Goal: Navigation & Orientation: Find specific page/section

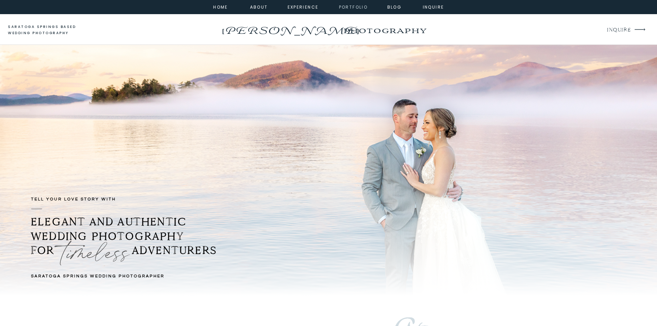
click at [354, 7] on nav "portfolio" at bounding box center [354, 6] width 30 height 6
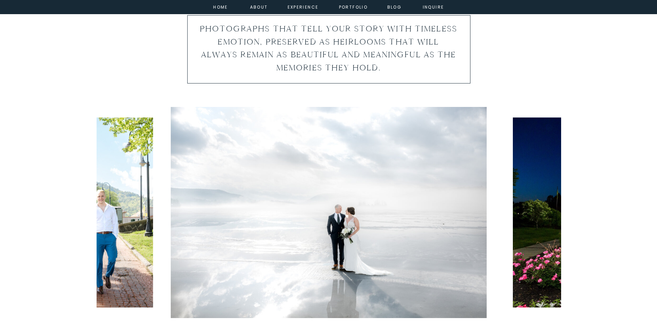
scroll to position [380, 0]
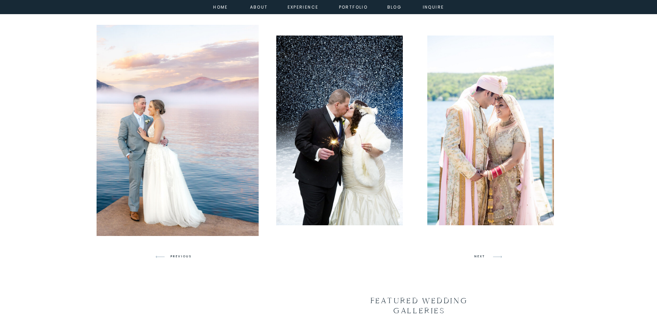
click at [140, 80] on img at bounding box center [100, 130] width 317 height 211
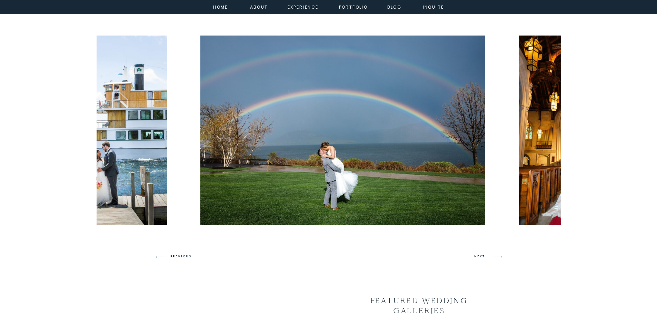
click at [126, 31] on div at bounding box center [329, 130] width 465 height 211
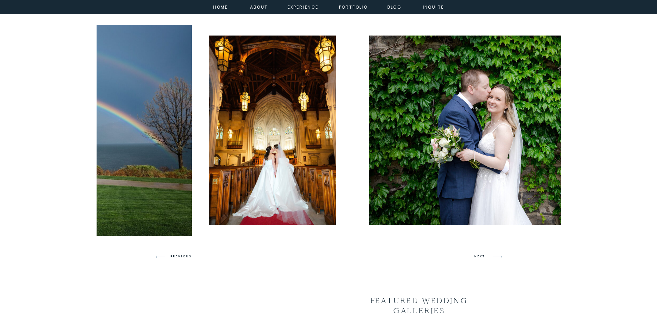
click at [128, 63] on img at bounding box center [33, 130] width 317 height 211
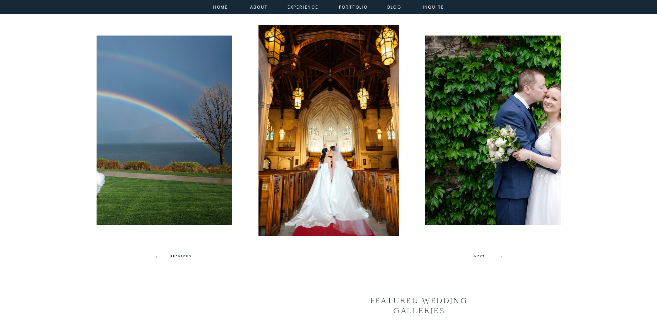
click at [329, 152] on img at bounding box center [328, 130] width 141 height 211
click at [502, 145] on img at bounding box center [568, 131] width 285 height 190
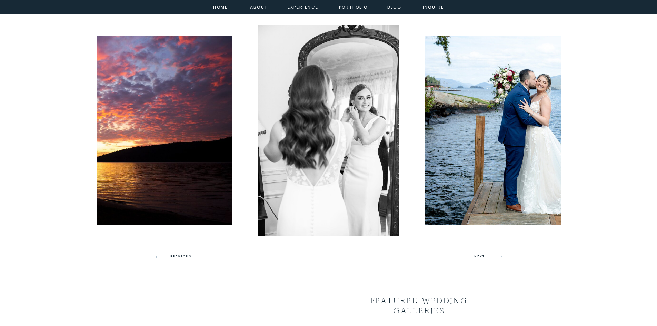
drag, startPoint x: 67, startPoint y: 169, endPoint x: 185, endPoint y: 173, distance: 118.1
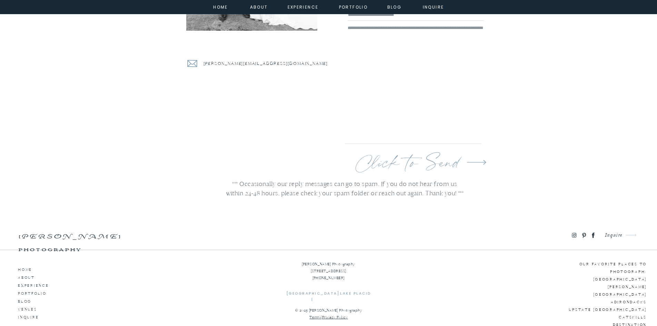
scroll to position [2485, 0]
